Goal: Task Accomplishment & Management: Complete application form

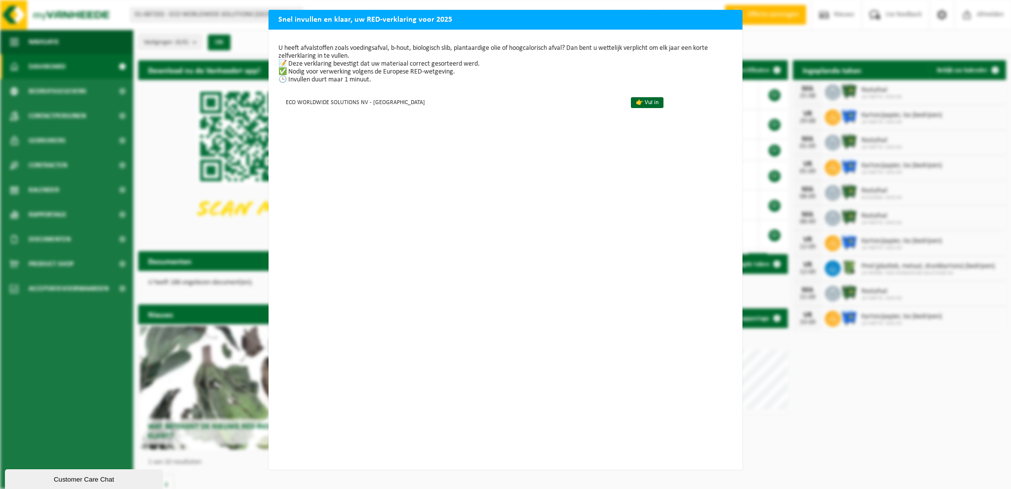
drag, startPoint x: 727, startPoint y: 13, endPoint x: 615, endPoint y: 47, distance: 117.6
click at [728, 13] on h2 "Snel invullen en klaar, uw RED-verklaring voor 2025" at bounding box center [506, 19] width 474 height 19
click at [283, 80] on p "U heeft afvalstoffen zoals voedingsafval, b-hout, biologisch slib, plantaardige…" at bounding box center [505, 63] width 454 height 39
click at [117, 124] on div "Snel invullen en klaar, uw RED-verklaring voor 2025 U heeft afvalstoffen zoals …" at bounding box center [505, 244] width 1011 height 489
click at [372, 39] on div "U heeft afvalstoffen zoals voedingsafval, b-hout, biologisch slib, plantaardige…" at bounding box center [506, 250] width 474 height 440
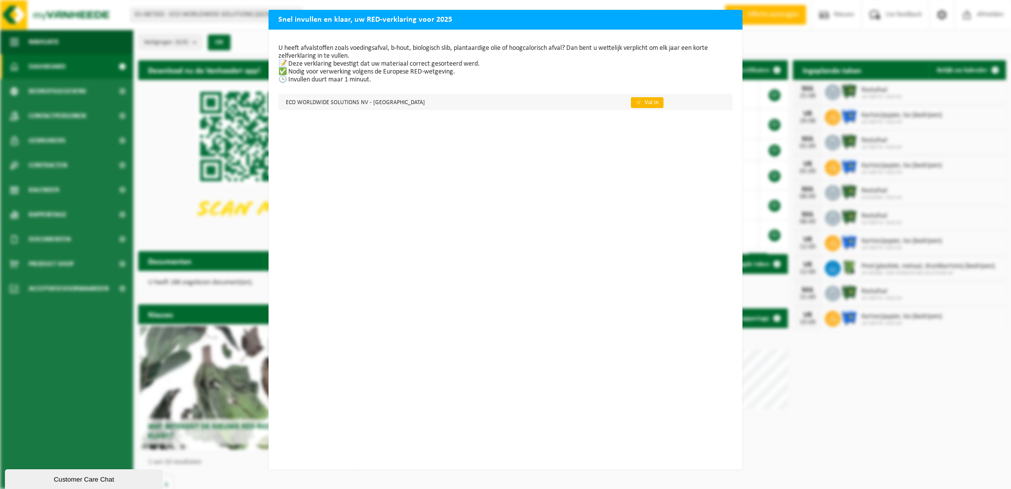
click at [631, 104] on link "👉 Vul in" at bounding box center [647, 102] width 33 height 11
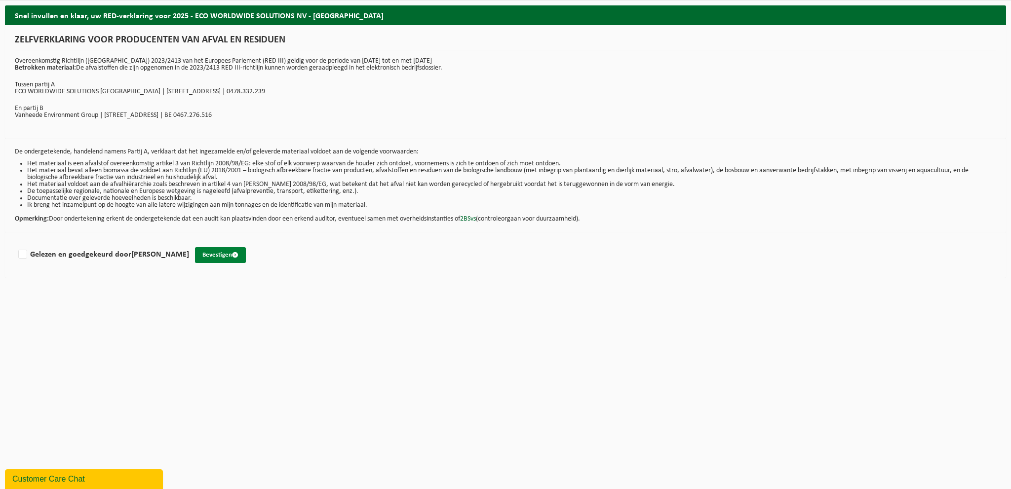
click at [232, 257] on span "submit" at bounding box center [235, 255] width 6 height 6
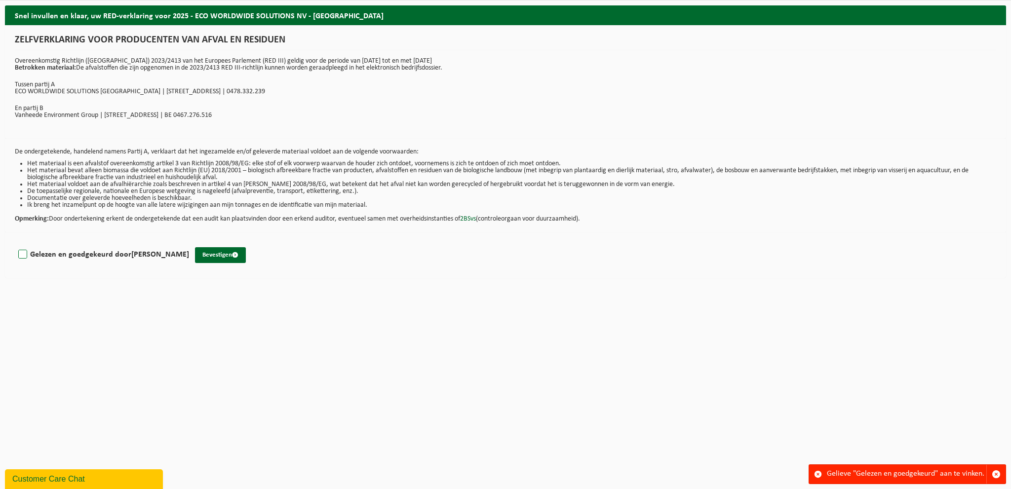
click at [25, 253] on label "Gelezen en goedgekeurd door Michiel Verwerft" at bounding box center [102, 254] width 173 height 15
click at [189, 242] on input "Gelezen en goedgekeurd door Michiel Verwerft" at bounding box center [189, 242] width 0 height 0
checkbox input "true"
click at [217, 256] on button "Bevestigen" at bounding box center [220, 255] width 51 height 16
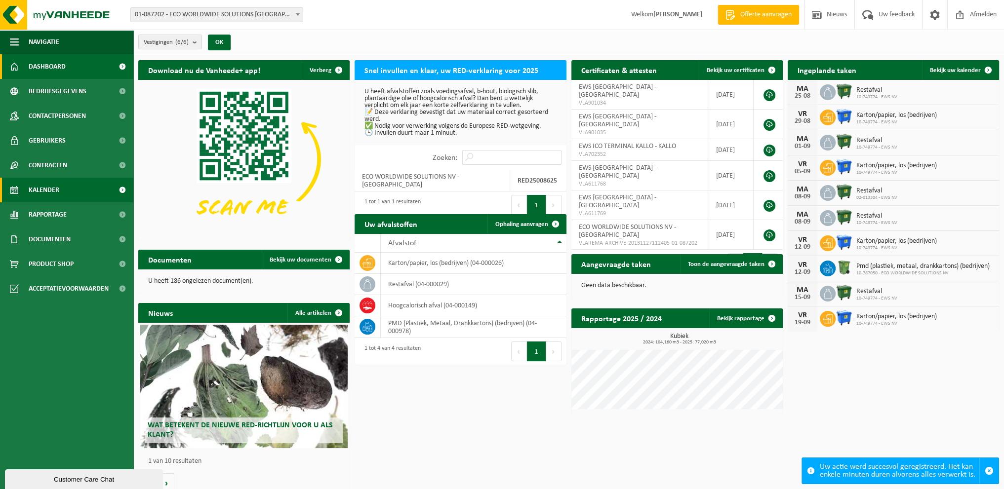
click at [59, 191] on span "Kalender" at bounding box center [44, 190] width 31 height 25
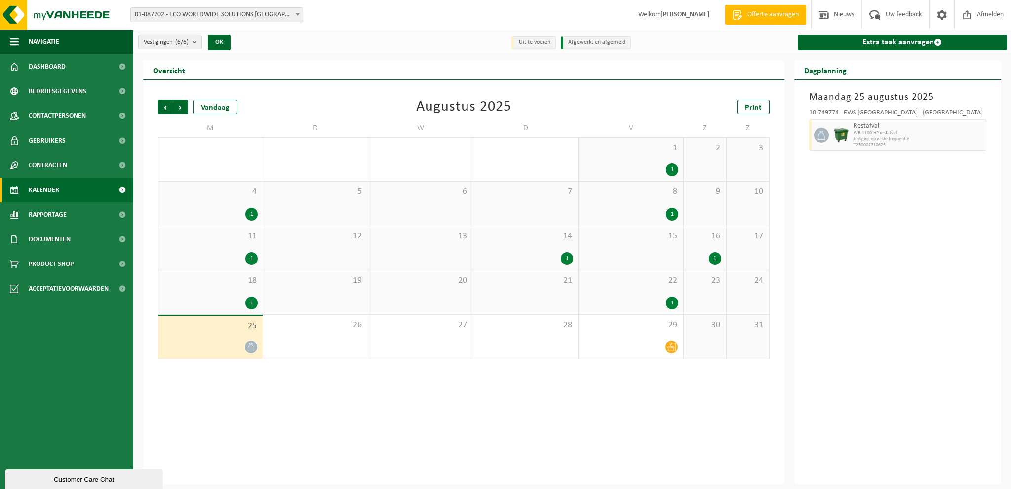
click at [219, 334] on div "25" at bounding box center [210, 337] width 104 height 43
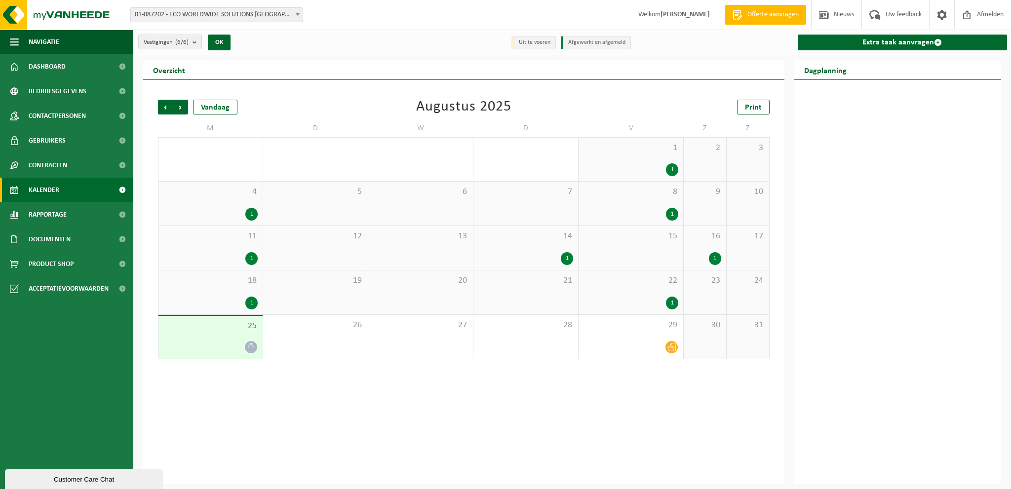
click at [248, 349] on icon at bounding box center [251, 347] width 8 height 8
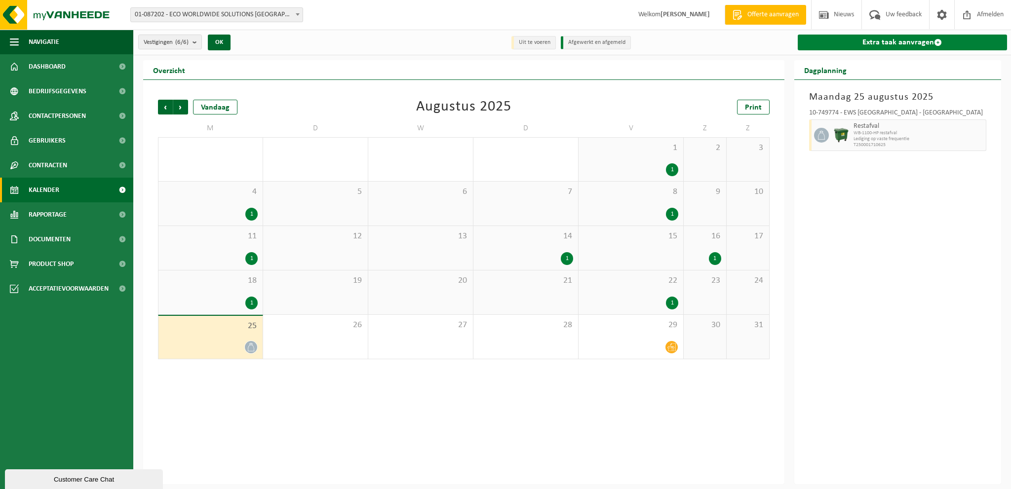
click at [900, 43] on link "Extra taak aanvragen" at bounding box center [903, 43] width 210 height 16
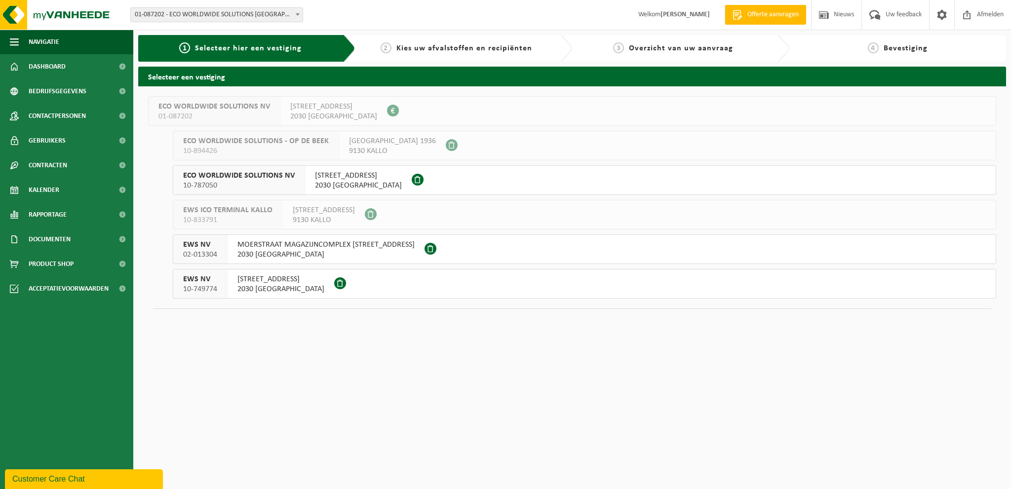
click at [337, 184] on span "2030 ANTWERPEN" at bounding box center [358, 186] width 87 height 10
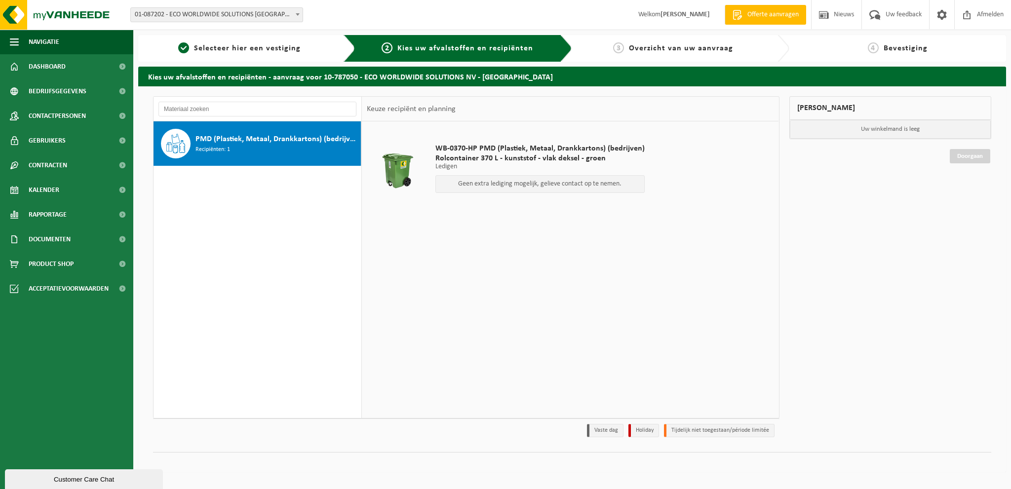
click at [273, 142] on span "PMD (Plastiek, Metaal, Drankkartons) (bedrijven)" at bounding box center [277, 139] width 163 height 12
drag, startPoint x: 249, startPoint y: 158, endPoint x: 237, endPoint y: 148, distance: 15.4
click at [249, 158] on div "PMD (Plastiek, Metaal, Drankkartons) (bedrijven) Recipiënten: 1" at bounding box center [258, 143] width 208 height 44
click at [234, 146] on div "PMD (Plastiek, Metaal, Drankkartons) (bedrijven) Recipiënten: 1" at bounding box center [277, 144] width 163 height 30
click at [494, 186] on p "Geen extra lediging mogelijk, gelieve contact op te nemen." at bounding box center [540, 184] width 198 height 7
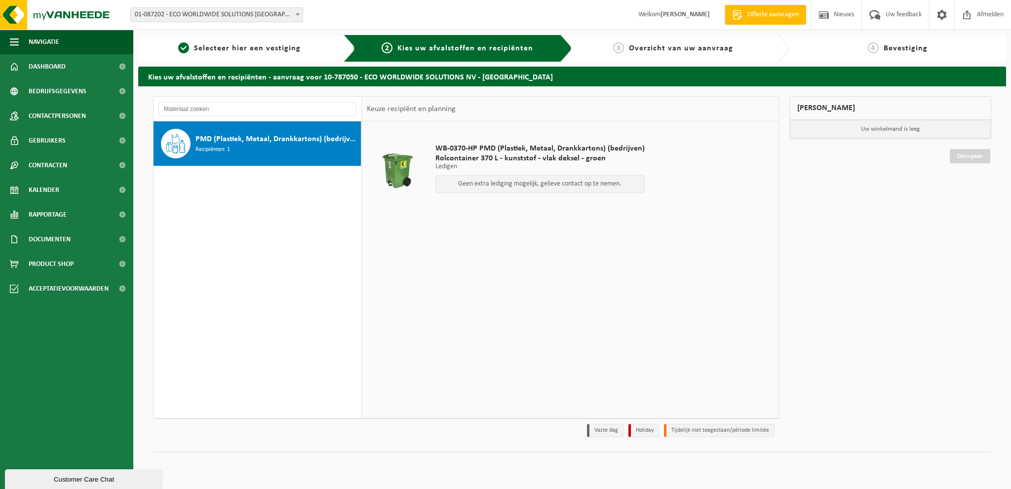
click at [284, 160] on div "PMD (Plastiek, Metaal, Drankkartons) (bedrijven) Recipiënten: 1" at bounding box center [258, 143] width 208 height 44
drag, startPoint x: 435, startPoint y: 146, endPoint x: 604, endPoint y: 161, distance: 169.6
click at [604, 161] on div "WB-0370-HP PMD (Plastiek, Metaal, Drankkartons) (bedrijven) Rolcontainer 370 L …" at bounding box center [540, 171] width 219 height 74
click at [612, 162] on span "Rolcontainer 370 L - kunststof - vlak deksel - groen" at bounding box center [539, 159] width 209 height 10
drag, startPoint x: 605, startPoint y: 162, endPoint x: 409, endPoint y: 150, distance: 196.4
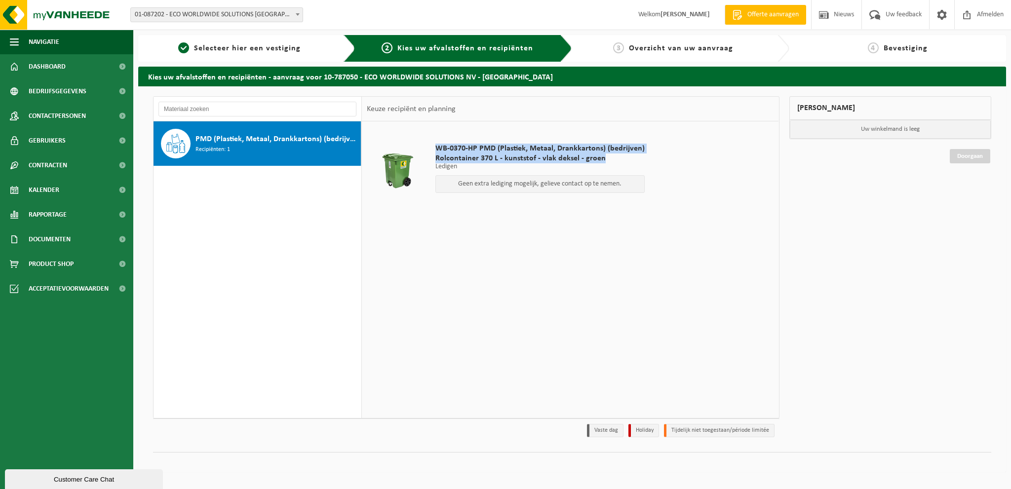
click at [409, 150] on tr "WB-0370-HP PMD (Plastiek, Metaal, Drankkartons) (bedrijven) Rolcontainer 370 L …" at bounding box center [570, 170] width 407 height 89
click at [434, 150] on div "WB-0370-HP PMD (Plastiek, Metaal, Drankkartons) (bedrijven) Rolcontainer 370 L …" at bounding box center [540, 171] width 219 height 74
drag, startPoint x: 432, startPoint y: 145, endPoint x: 604, endPoint y: 159, distance: 172.9
click at [604, 159] on div "WB-0370-HP PMD (Plastiek, Metaal, Drankkartons) (bedrijven) Rolcontainer 370 L …" at bounding box center [540, 171] width 219 height 74
click at [612, 160] on span "Rolcontainer 370 L - kunststof - vlak deksel - groen" at bounding box center [539, 159] width 209 height 10
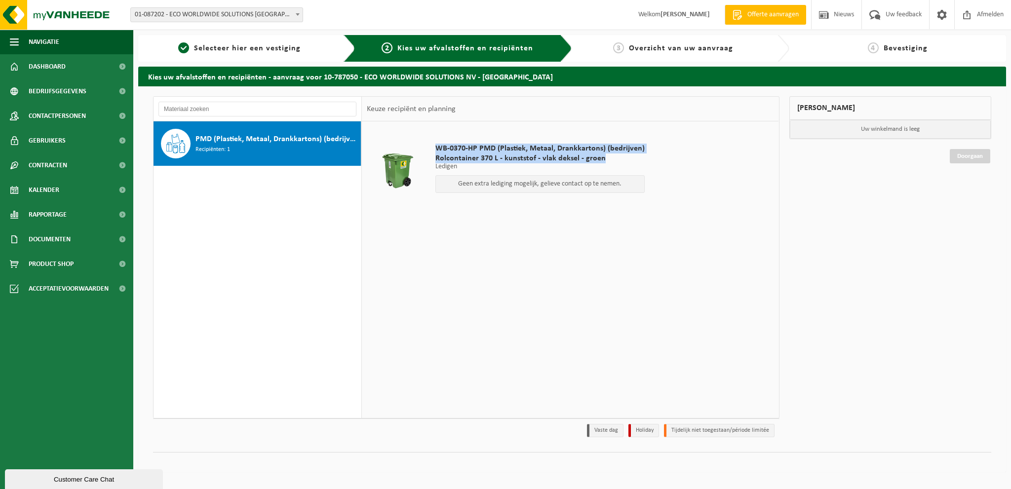
click at [608, 161] on span "Rolcontainer 370 L - kunststof - vlak deksel - groen" at bounding box center [539, 159] width 209 height 10
drag, startPoint x: 599, startPoint y: 161, endPoint x: 433, endPoint y: 149, distance: 167.4
click at [433, 149] on div "WB-0370-HP PMD (Plastiek, Metaal, Drankkartons) (bedrijven) Rolcontainer 370 L …" at bounding box center [540, 171] width 219 height 74
click at [444, 148] on span "WB-0370-HP PMD (Plastiek, Metaal, Drankkartons) (bedrijven)" at bounding box center [539, 149] width 209 height 10
drag, startPoint x: 438, startPoint y: 148, endPoint x: 606, endPoint y: 159, distance: 168.7
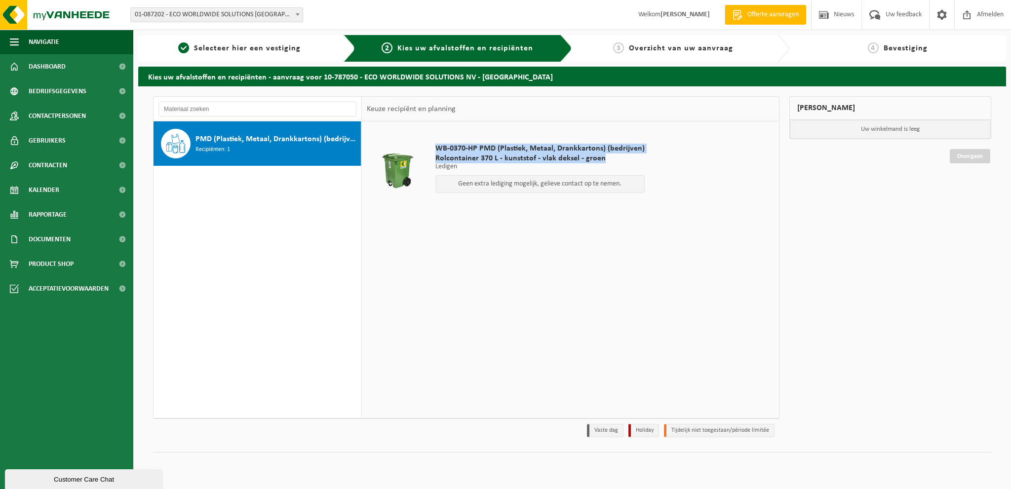
click at [606, 159] on div "WB-0370-HP PMD (Plastiek, Metaal, Drankkartons) (bedrijven) Rolcontainer 370 L …" at bounding box center [540, 171] width 219 height 74
click at [616, 160] on span "Rolcontainer 370 L - kunststof - vlak deksel - groen" at bounding box center [539, 159] width 209 height 10
click at [569, 166] on p "Ledigen" at bounding box center [539, 166] width 209 height 7
drag, startPoint x: 601, startPoint y: 159, endPoint x: 436, endPoint y: 148, distance: 164.8
click at [436, 148] on div "WB-0370-HP PMD (Plastiek, Metaal, Drankkartons) (bedrijven) Rolcontainer 370 L …" at bounding box center [540, 171] width 219 height 74
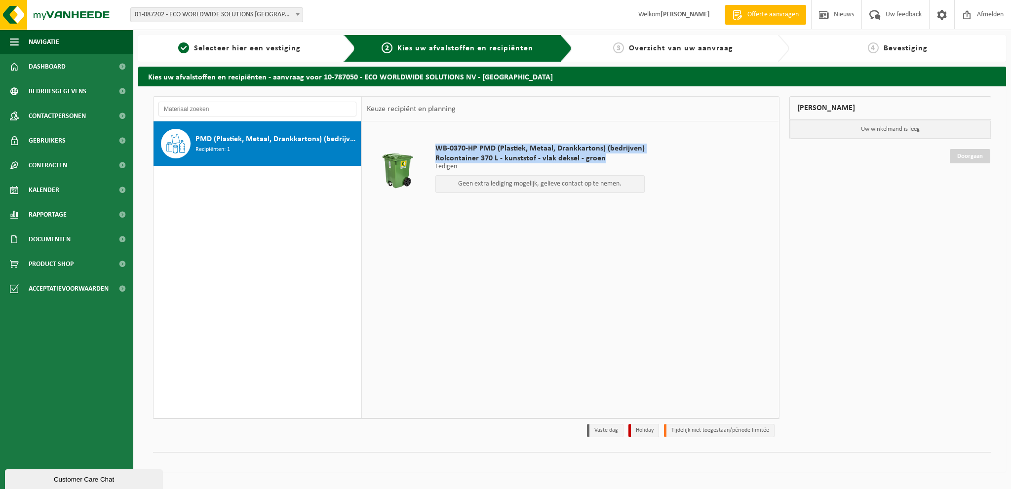
click at [455, 148] on span "WB-0370-HP PMD (Plastiek, Metaal, Drankkartons) (bedrijven)" at bounding box center [539, 149] width 209 height 10
click at [450, 174] on div "WB-0370-HP PMD (Plastiek, Metaal, Drankkartons) (bedrijven) Rolcontainer 370 L …" at bounding box center [540, 171] width 219 height 74
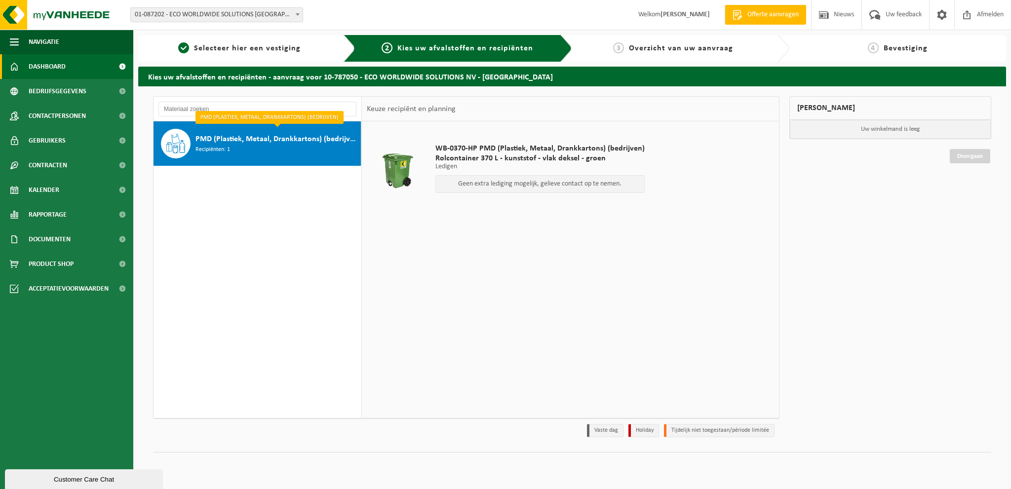
click at [70, 69] on link "Dashboard" at bounding box center [66, 66] width 133 height 25
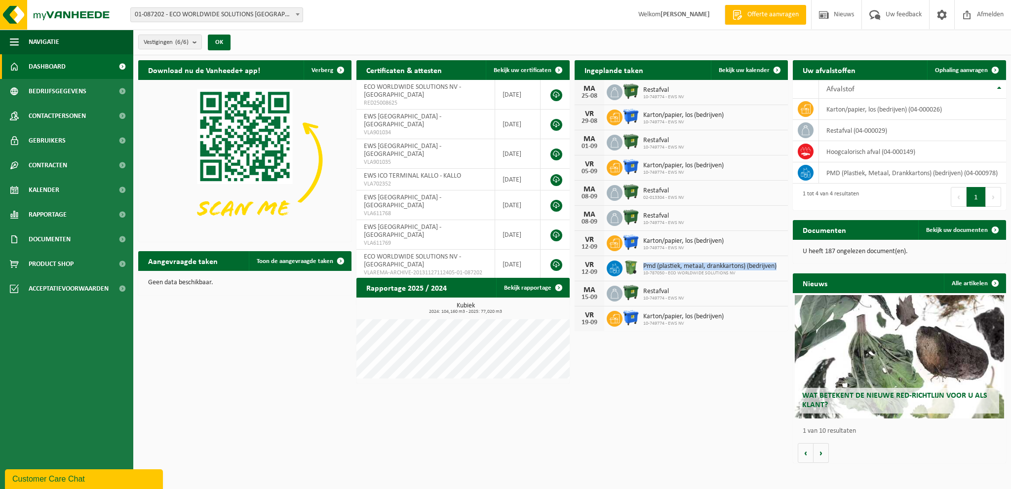
drag, startPoint x: 642, startPoint y: 264, endPoint x: 784, endPoint y: 265, distance: 141.2
click at [784, 265] on div "VR 12-09 Pmd (plastiek, metaal, drankkartons) (bedrijven) 10-787050 - ECO WORLD…" at bounding box center [681, 268] width 213 height 25
click at [629, 276] on div "VR 12-09 Pmd (plastiek, metaal, drankkartons) (bedrijven) 10-787050 - ECO WORLD…" at bounding box center [681, 268] width 213 height 25
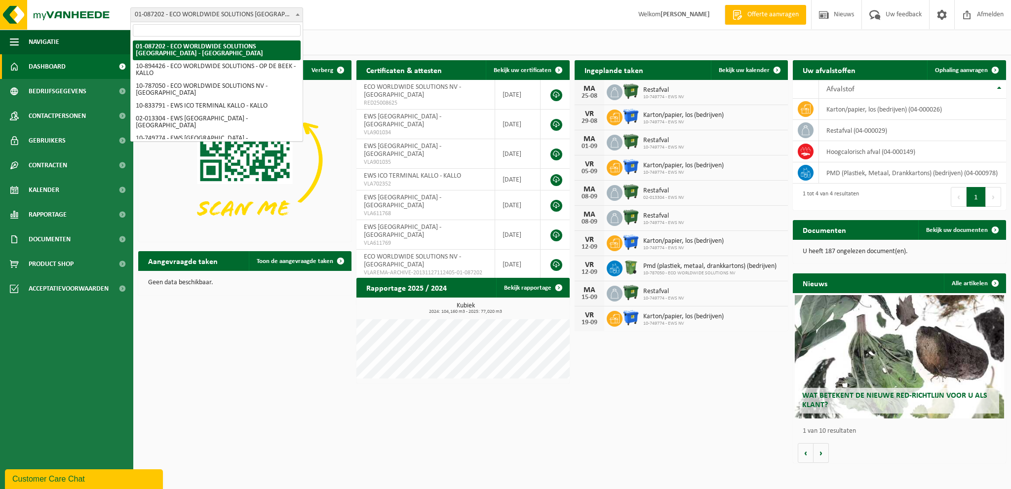
click at [289, 16] on span "01-087202 - ECO WORLDWIDE SOLUTIONS [GEOGRAPHIC_DATA] - [GEOGRAPHIC_DATA]" at bounding box center [217, 15] width 172 height 14
click at [290, 15] on span "01-087202 - ECO WORLDWIDE SOLUTIONS [GEOGRAPHIC_DATA] - [GEOGRAPHIC_DATA]" at bounding box center [217, 15] width 172 height 14
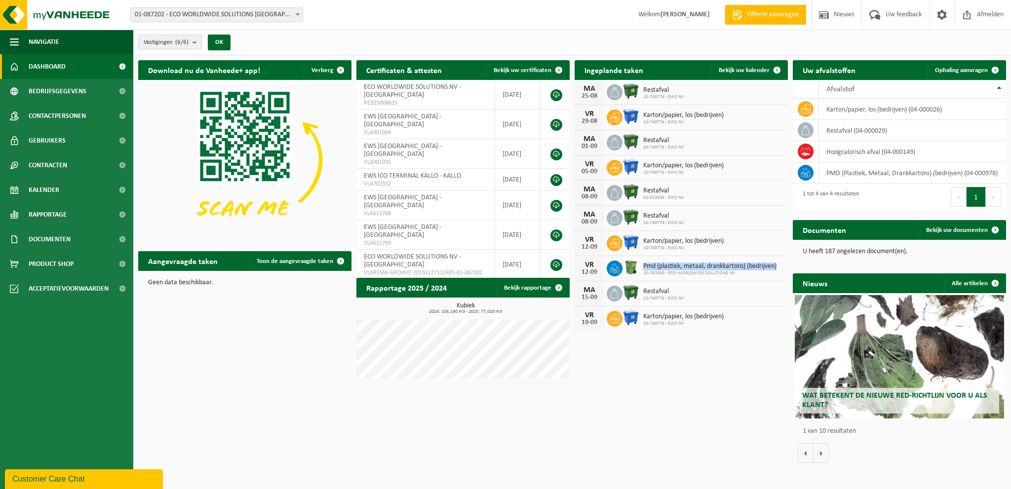
drag, startPoint x: 778, startPoint y: 266, endPoint x: 640, endPoint y: 268, distance: 138.3
click at [640, 268] on div "Pmd (plastiek, metaal, drankkartons) (bedrijven) 10-787050 - ECO WORLDWIDE SOLU…" at bounding box center [707, 268] width 138 height 15
click at [651, 268] on span "Pmd (plastiek, metaal, drankkartons) (bedrijven)" at bounding box center [709, 267] width 133 height 8
drag, startPoint x: 643, startPoint y: 264, endPoint x: 780, endPoint y: 259, distance: 137.3
click at [780, 259] on div "VR 12-09 Pmd (plastiek, metaal, drankkartons) (bedrijven) 10-787050 - ECO WORLD…" at bounding box center [681, 268] width 213 height 25
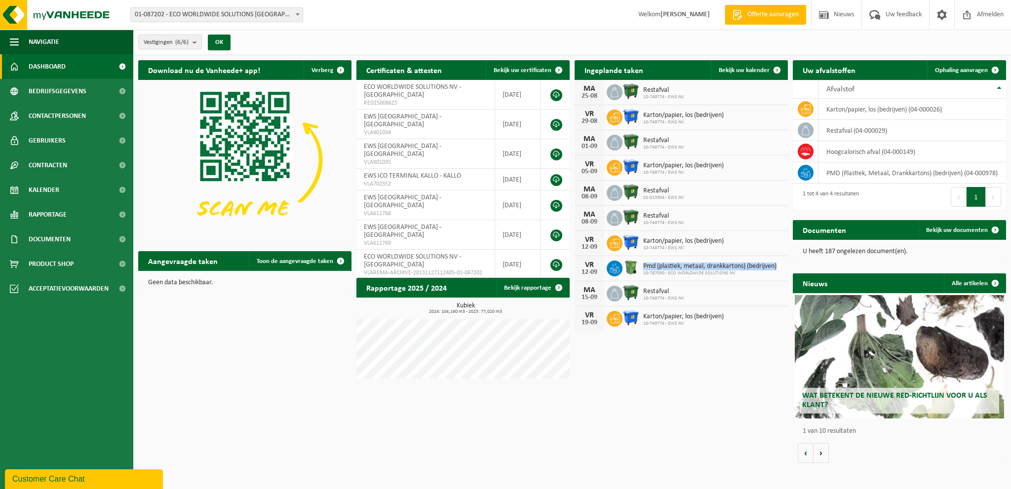
click at [781, 267] on div "VR 12-09 Pmd (plastiek, metaal, drankkartons) (bedrijven) 10-787050 - ECO WORLD…" at bounding box center [681, 268] width 213 height 25
drag, startPoint x: 776, startPoint y: 267, endPoint x: 707, endPoint y: 275, distance: 69.1
click at [707, 275] on div "VR 12-09 Pmd (plastiek, metaal, drankkartons) (bedrijven) 10-787050 - ECO WORLD…" at bounding box center [681, 268] width 213 height 25
click at [753, 276] on div "VR 12-09 Pmd (plastiek, metaal, drankkartons) (bedrijven) 10-787050 - ECO WORLD…" at bounding box center [681, 268] width 213 height 25
drag, startPoint x: 746, startPoint y: 276, endPoint x: 642, endPoint y: 266, distance: 103.7
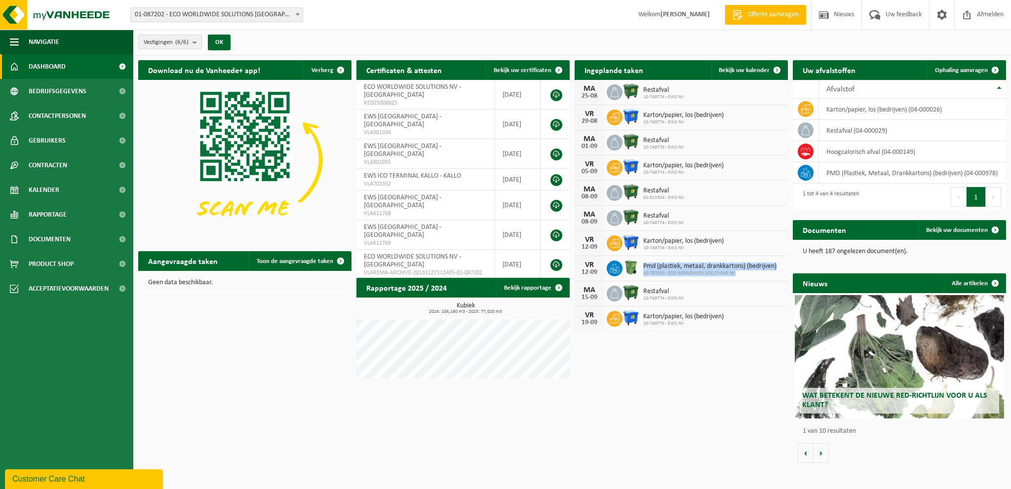
click at [642, 266] on div "VR 12-09 Pmd (plastiek, metaal, drankkartons) (bedrijven) 10-787050 - ECO WORLD…" at bounding box center [681, 268] width 213 height 25
click at [652, 267] on span "Pmd (plastiek, metaal, drankkartons) (bedrijven)" at bounding box center [709, 267] width 133 height 8
drag, startPoint x: 756, startPoint y: 268, endPoint x: 645, endPoint y: 267, distance: 111.1
click at [644, 267] on div "VR 12-09 Pmd (plastiek, metaal, drankkartons) (bedrijven) 10-787050 - ECO WORLD…" at bounding box center [681, 268] width 213 height 25
click at [691, 278] on div "VR 12-09 Pmd (plastiek, metaal, drankkartons) (bedrijven) 10-787050 - ECO WORLD…" at bounding box center [681, 268] width 213 height 25
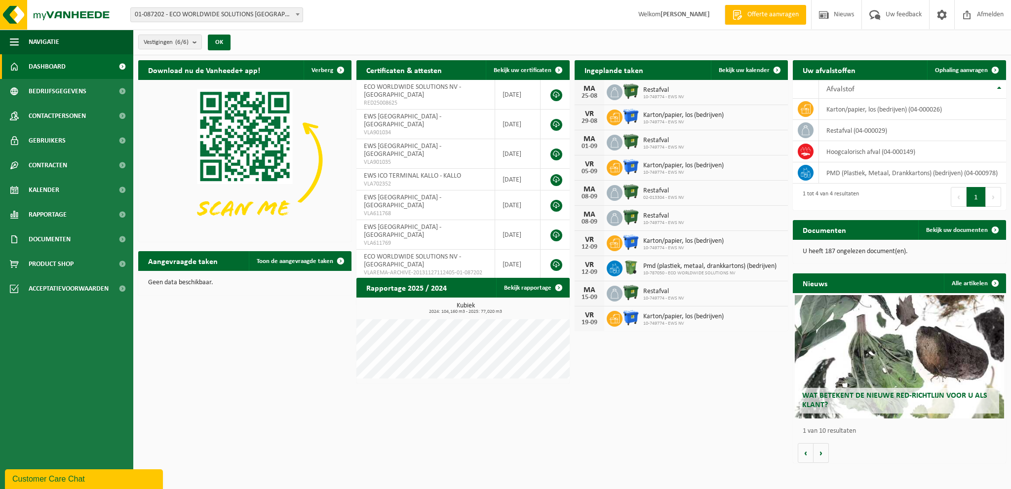
click at [725, 273] on span "10-787050 - ECO WORLDWIDE SOLUTIONS NV" at bounding box center [709, 274] width 133 height 6
drag, startPoint x: 739, startPoint y: 272, endPoint x: 643, endPoint y: 265, distance: 95.6
click at [643, 265] on div "Pmd (plastiek, metaal, drankkartons) (bedrijven) 10-787050 - ECO WORLDWIDE SOLU…" at bounding box center [707, 268] width 138 height 15
click at [719, 273] on span "10-787050 - ECO WORLDWIDE SOLUTIONS NV" at bounding box center [709, 274] width 133 height 6
click at [734, 276] on div "VR 12-09 Pmd (plastiek, metaal, drankkartons) (bedrijven) 10-787050 - ECO WORLD…" at bounding box center [681, 268] width 213 height 25
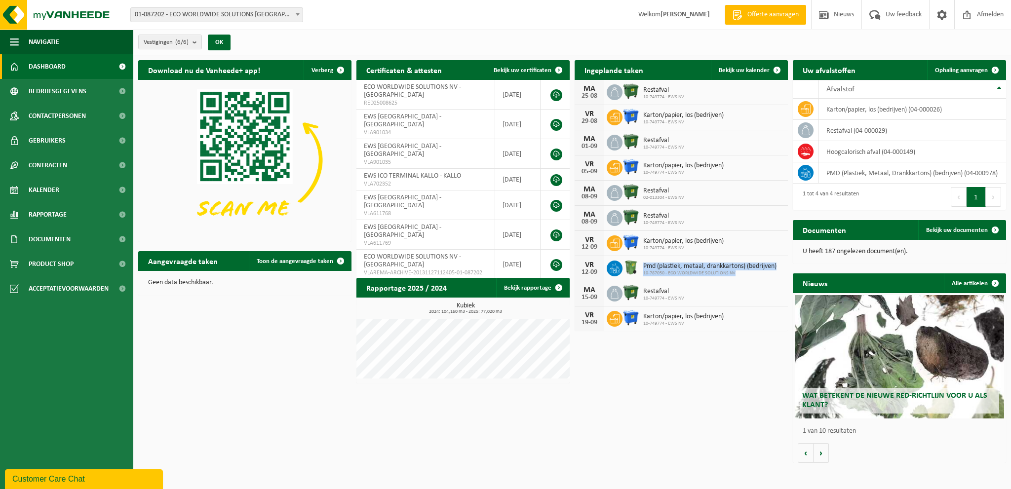
click at [741, 274] on span "10-787050 - ECO WORLDWIDE SOLUTIONS NV" at bounding box center [709, 274] width 133 height 6
click at [749, 268] on span "Pmd (plastiek, metaal, drankkartons) (bedrijven)" at bounding box center [709, 267] width 133 height 8
